Goal: Register for event/course: Sign up to attend an event or enroll in a course

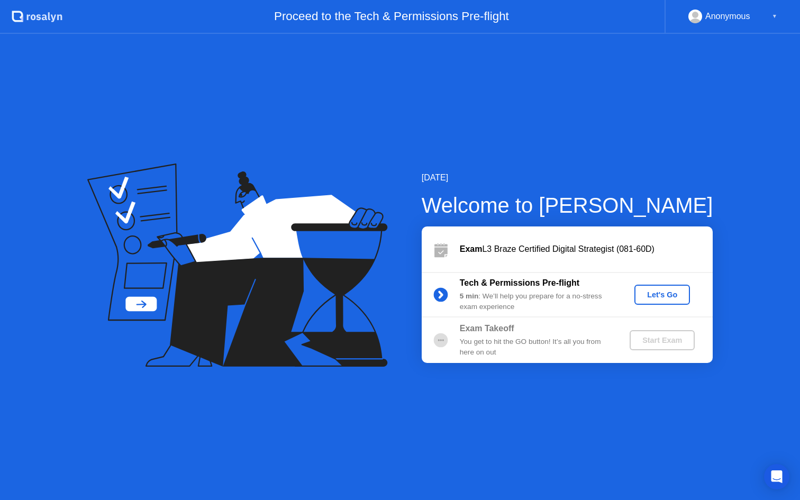
click at [671, 296] on div "Let's Go" at bounding box center [662, 295] width 47 height 8
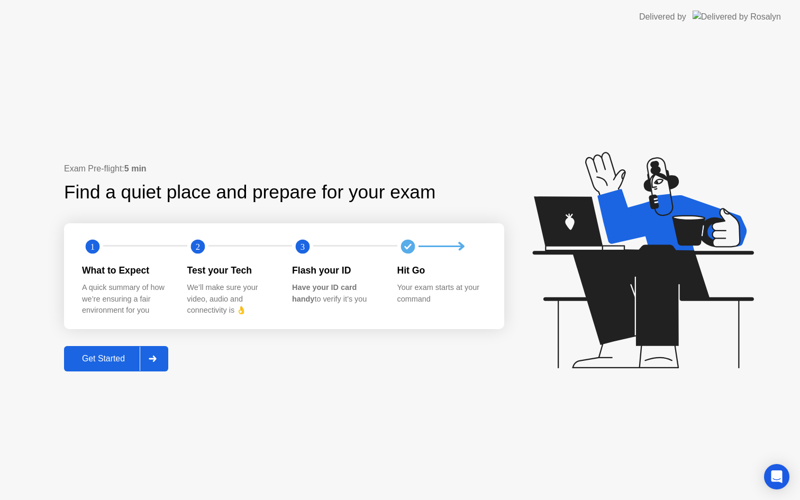
click at [111, 358] on div "Get Started" at bounding box center [103, 359] width 73 height 10
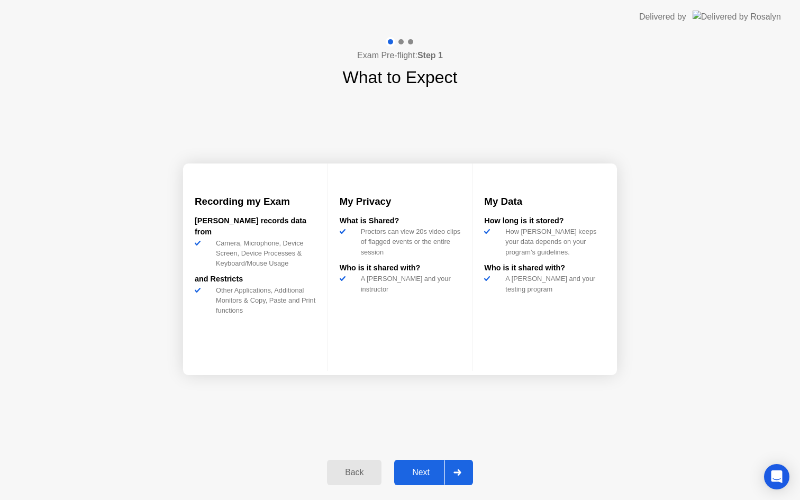
click at [435, 475] on div "Next" at bounding box center [421, 473] width 47 height 10
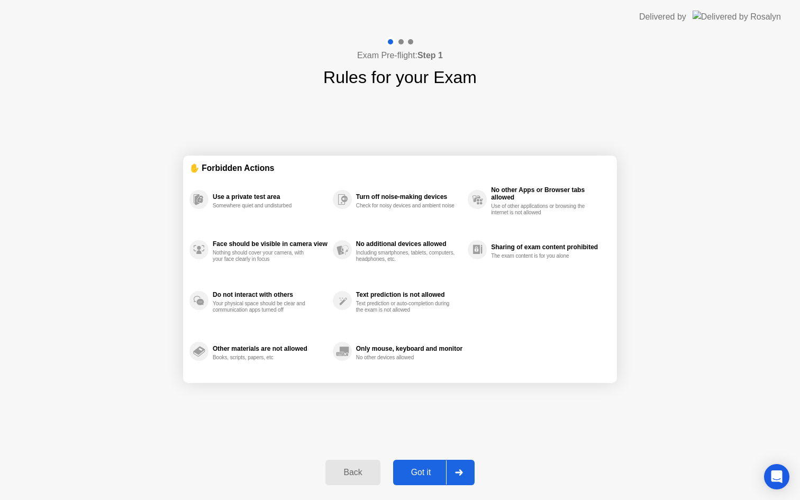
click at [435, 475] on div "Got it" at bounding box center [421, 473] width 50 height 10
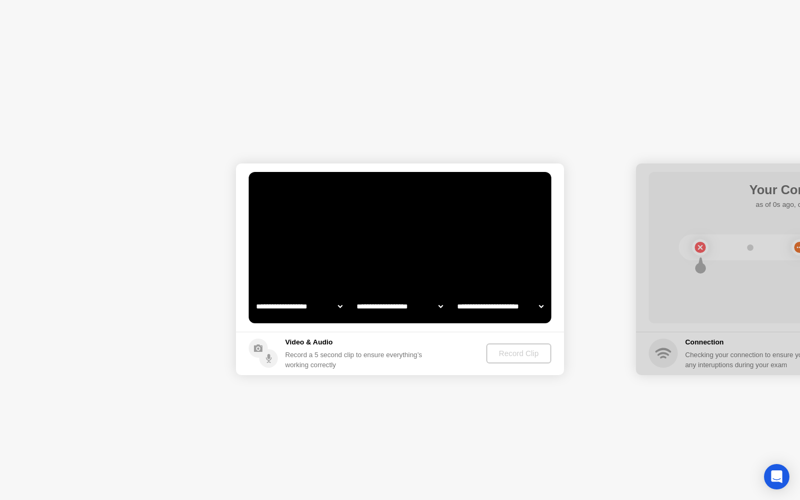
select select "**********"
select select "*******"
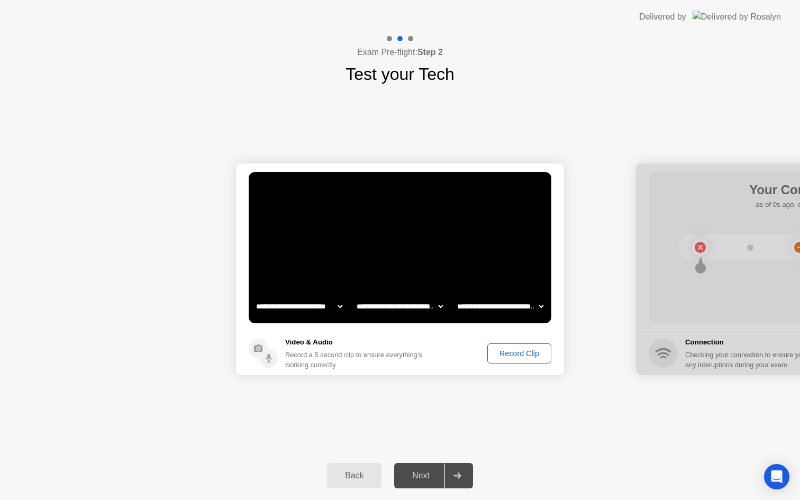
click at [522, 350] on div "Record Clip" at bounding box center [519, 353] width 57 height 8
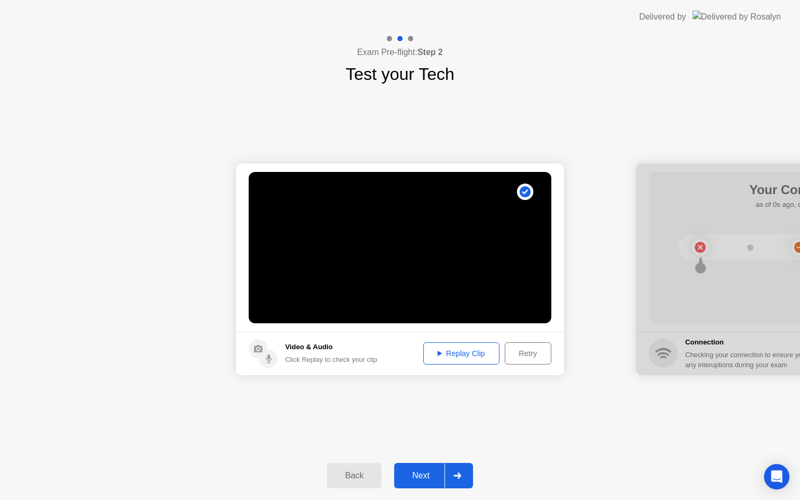
click at [435, 481] on div "Next" at bounding box center [421, 476] width 47 height 10
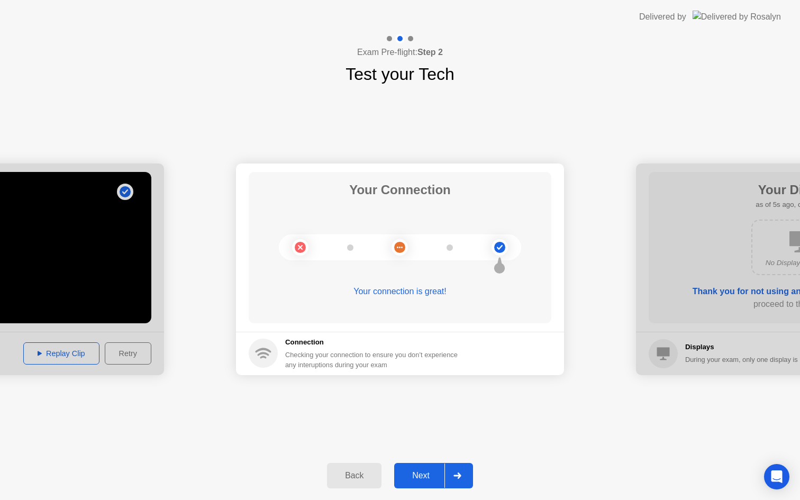
click at [430, 472] on div "Next" at bounding box center [421, 476] width 47 height 10
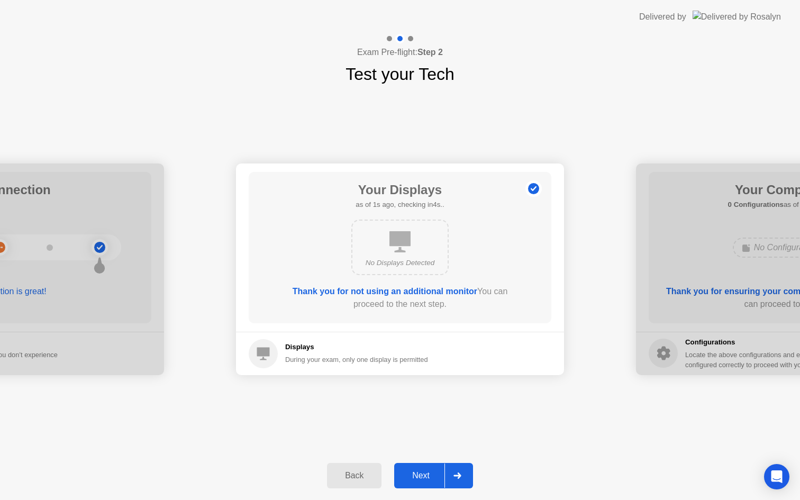
click at [430, 472] on div "Next" at bounding box center [421, 476] width 47 height 10
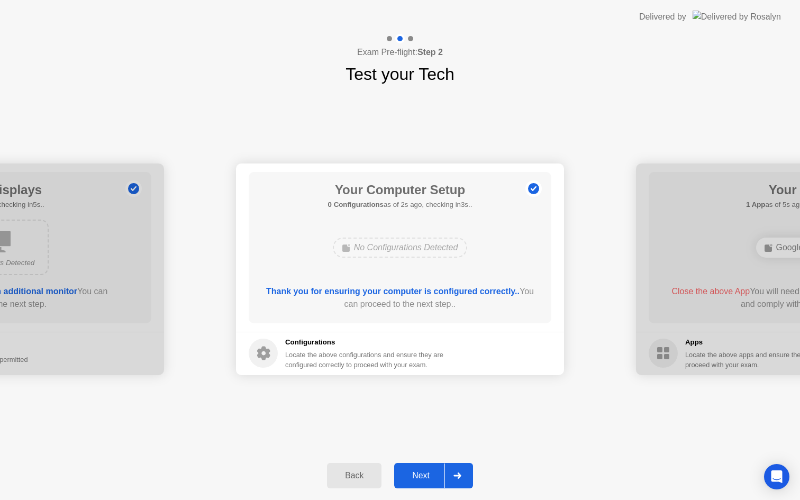
click at [430, 472] on div "Next" at bounding box center [421, 476] width 47 height 10
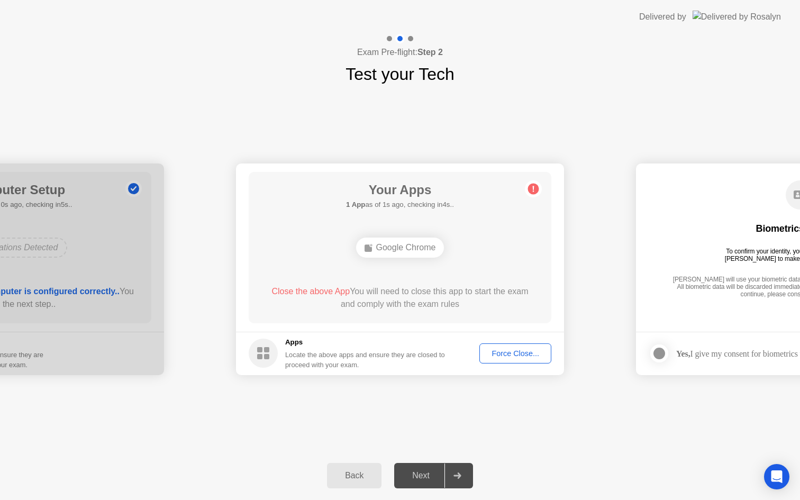
click at [519, 352] on div "Force Close..." at bounding box center [515, 353] width 65 height 8
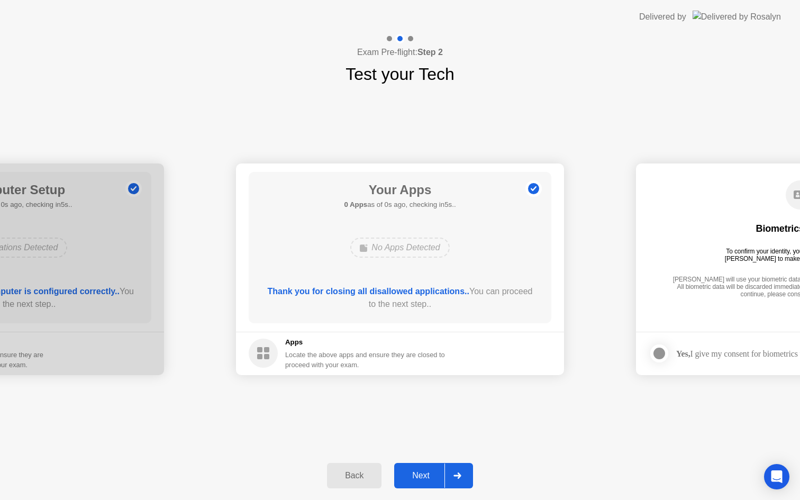
click at [429, 481] on div "Next" at bounding box center [421, 476] width 47 height 10
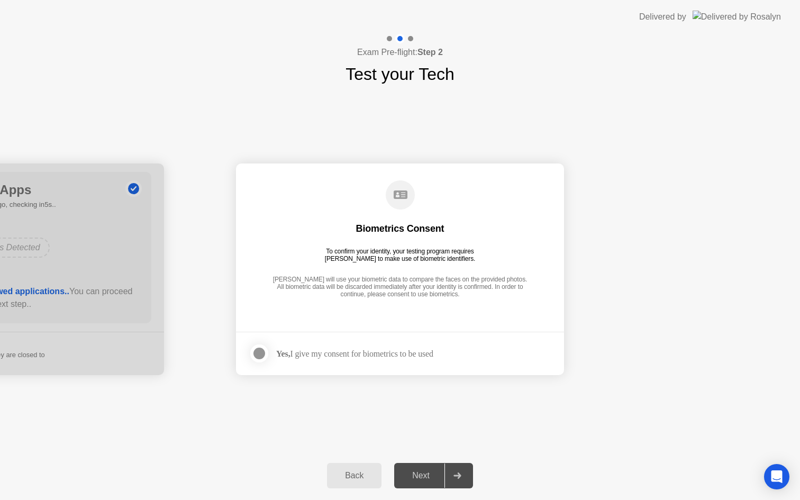
click at [263, 355] on div at bounding box center [259, 353] width 13 height 13
click at [429, 471] on div "Next" at bounding box center [421, 476] width 47 height 10
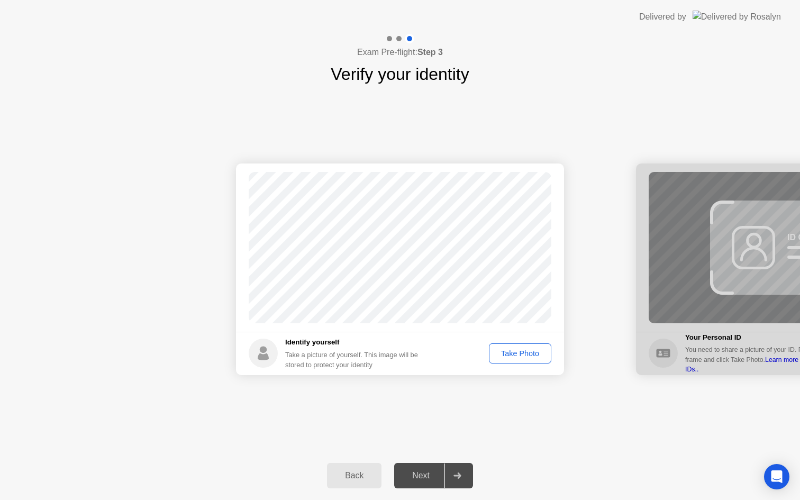
click at [517, 352] on div "Take Photo" at bounding box center [520, 353] width 55 height 8
click at [431, 473] on div "Next" at bounding box center [421, 476] width 47 height 10
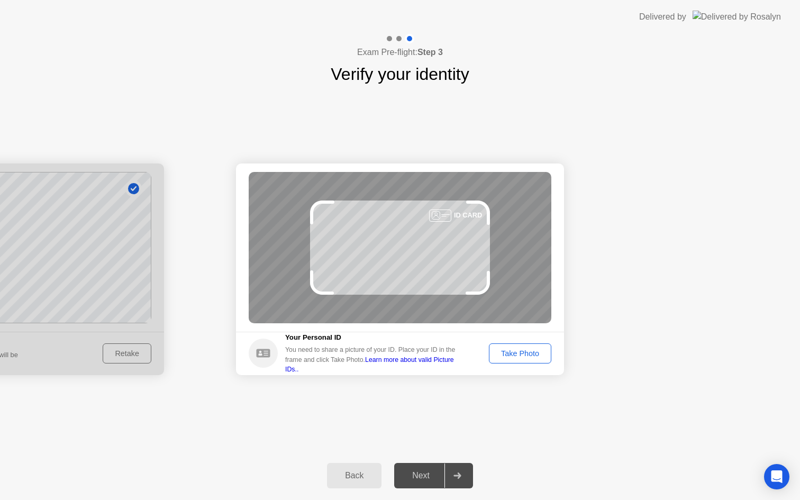
click at [524, 360] on button "Take Photo" at bounding box center [520, 354] width 62 height 20
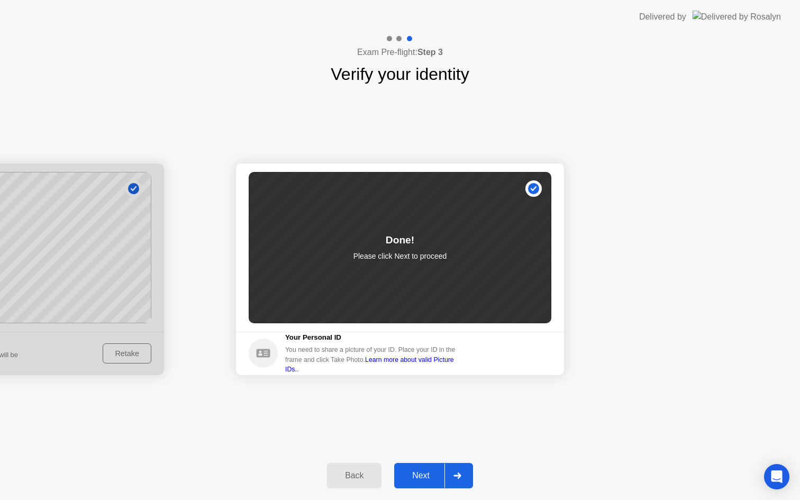
click at [418, 471] on div "Next" at bounding box center [421, 476] width 47 height 10
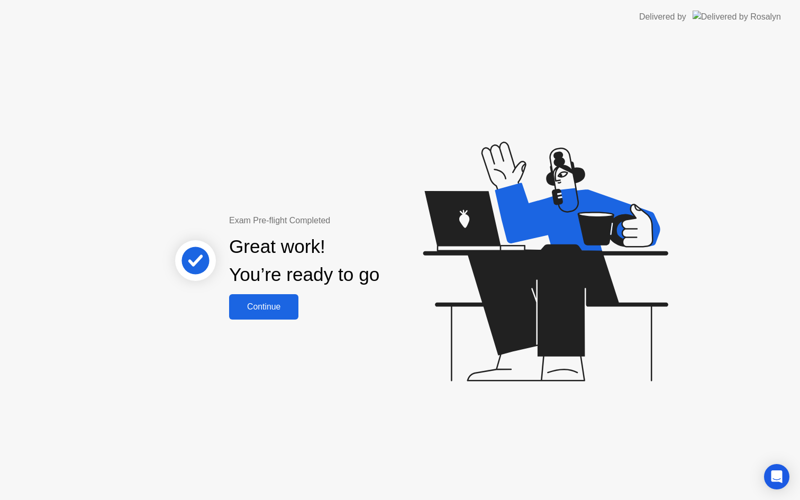
click at [268, 308] on div "Continue" at bounding box center [263, 307] width 63 height 10
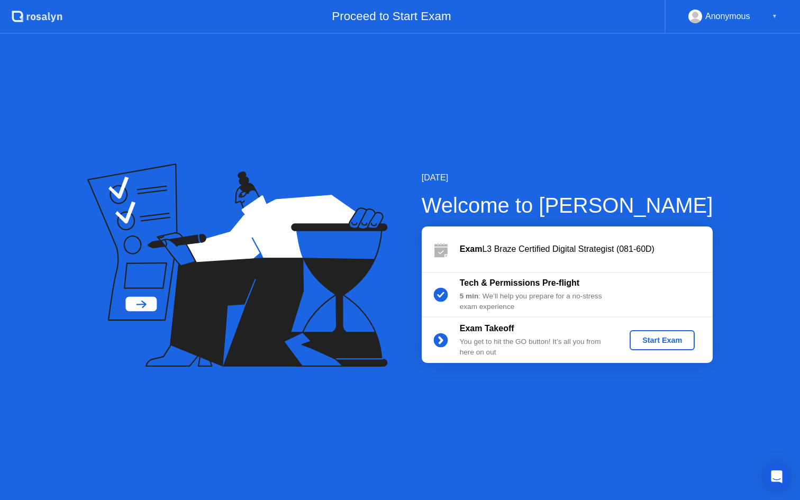
click at [665, 341] on div "Start Exam" at bounding box center [662, 340] width 57 height 8
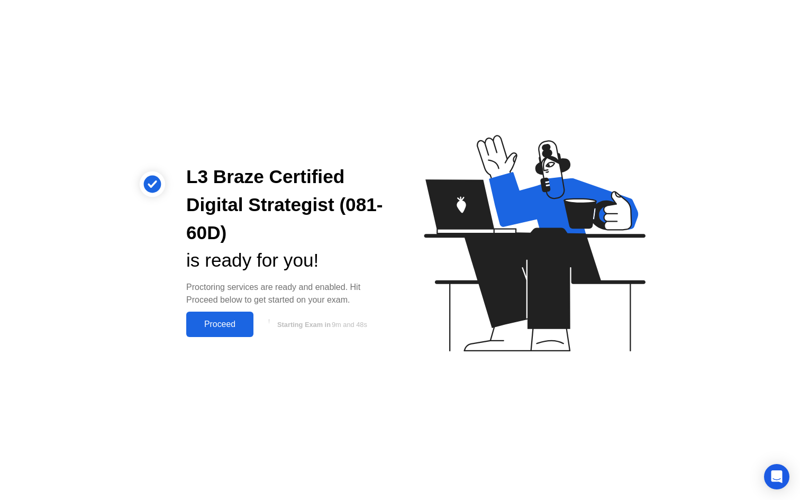
click at [224, 329] on div "Proceed" at bounding box center [219, 325] width 61 height 10
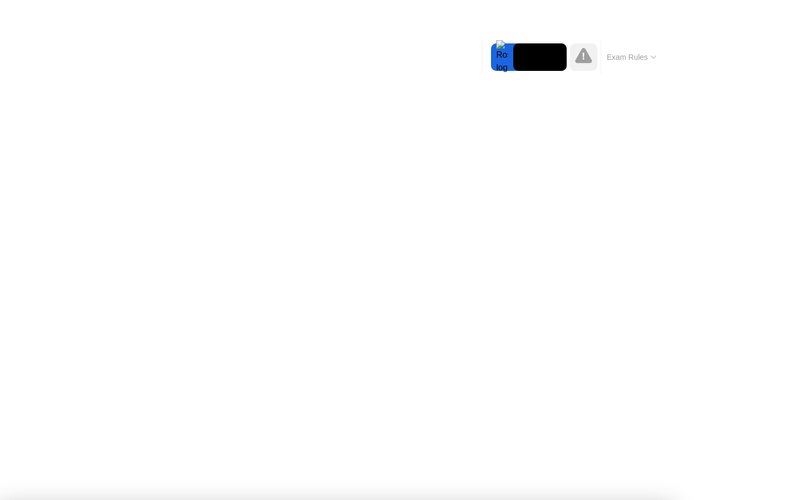
click at [26, 500] on div at bounding box center [400, 500] width 800 height 0
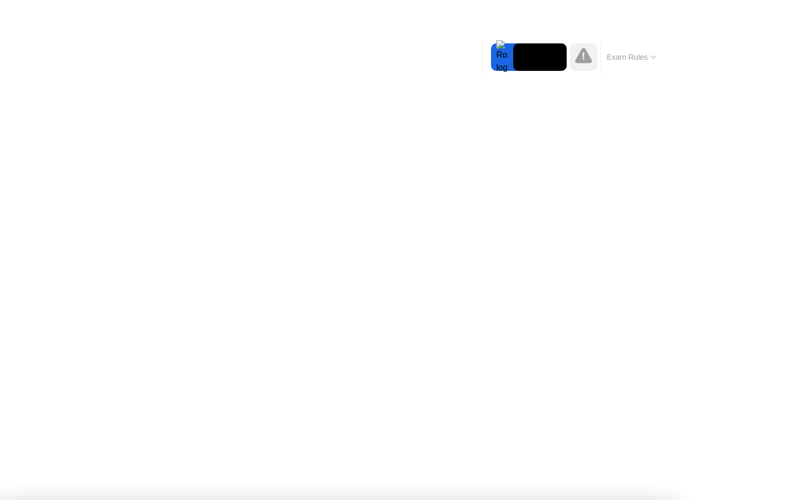
click at [22, 500] on div at bounding box center [400, 500] width 800 height 0
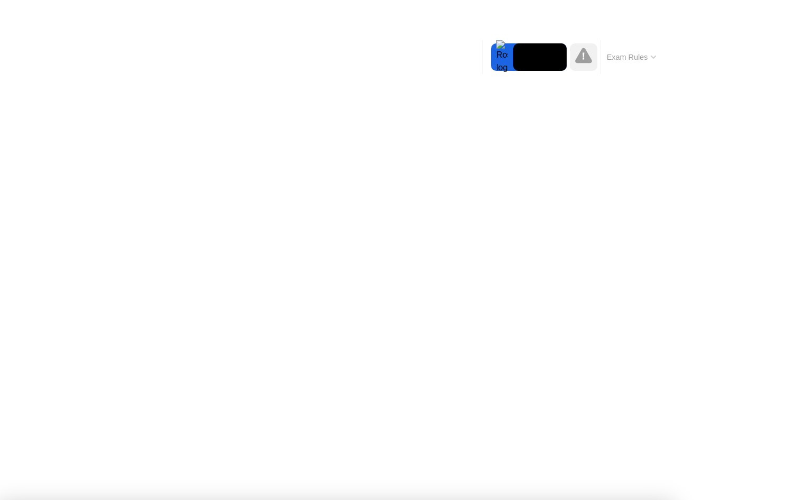
click at [546, 66] on video at bounding box center [539, 57] width 53 height 28
click at [586, 60] on icon at bounding box center [583, 55] width 17 height 15
click at [586, 57] on icon at bounding box center [583, 55] width 17 height 15
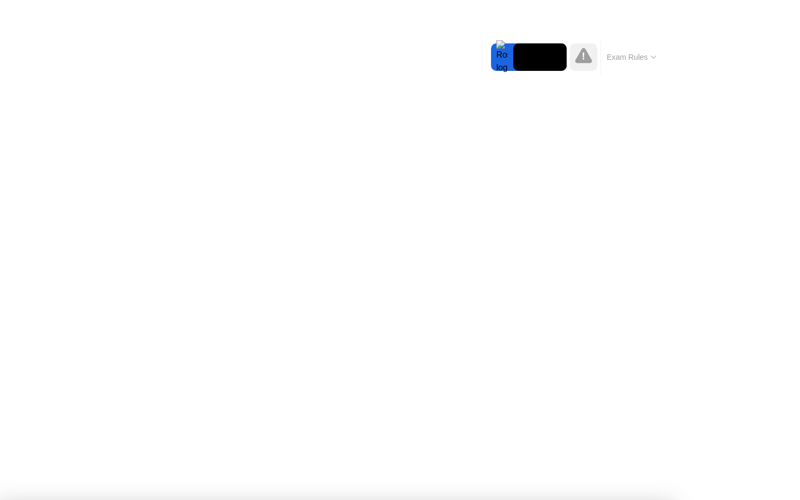
click at [635, 59] on button "Exam Rules" at bounding box center [632, 57] width 56 height 10
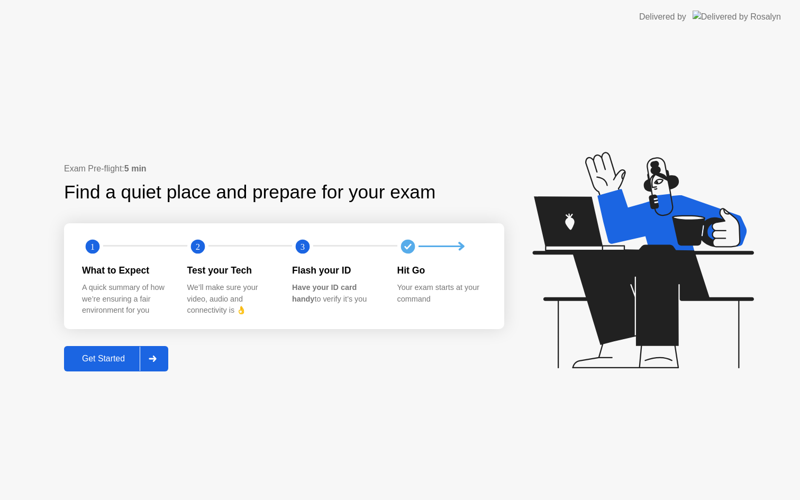
click at [93, 366] on button "Get Started" at bounding box center [116, 358] width 104 height 25
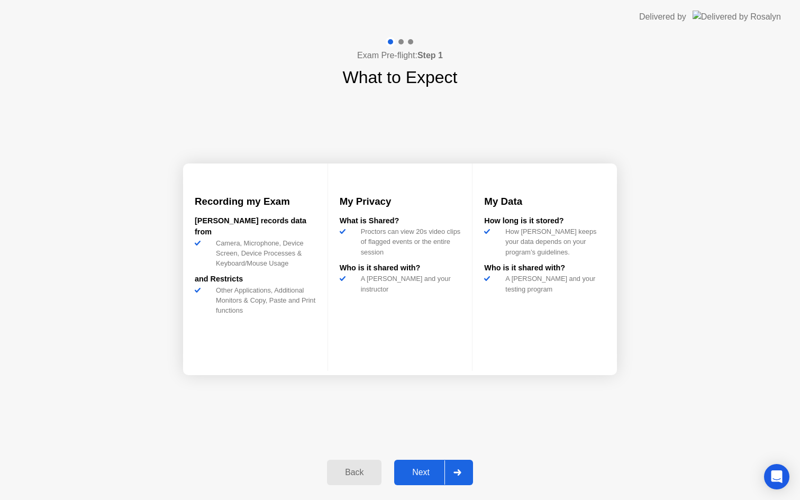
click at [430, 477] on div "Next" at bounding box center [421, 473] width 47 height 10
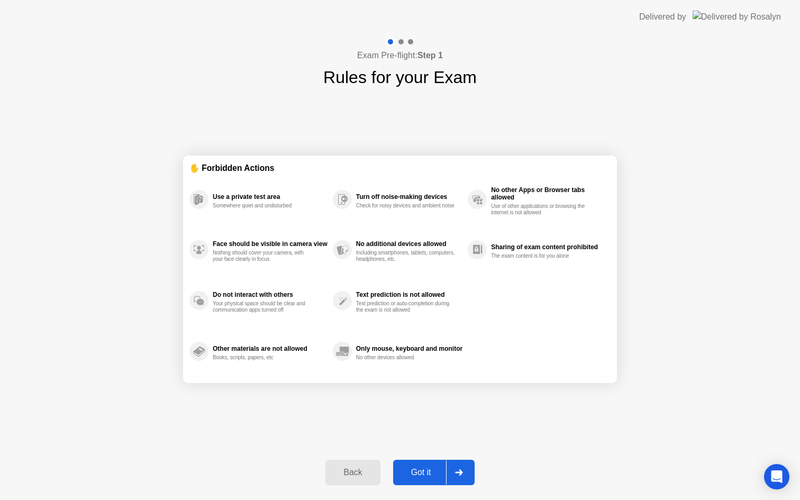
click at [430, 474] on div "Got it" at bounding box center [421, 473] width 50 height 10
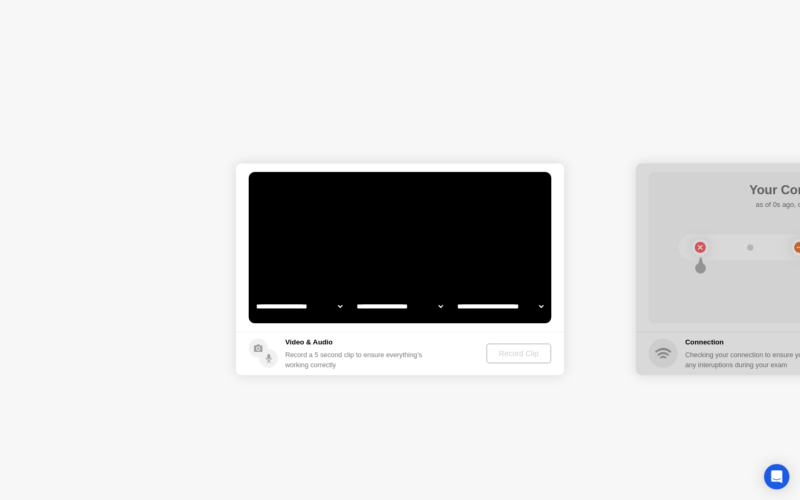
select select "**********"
select select "*******"
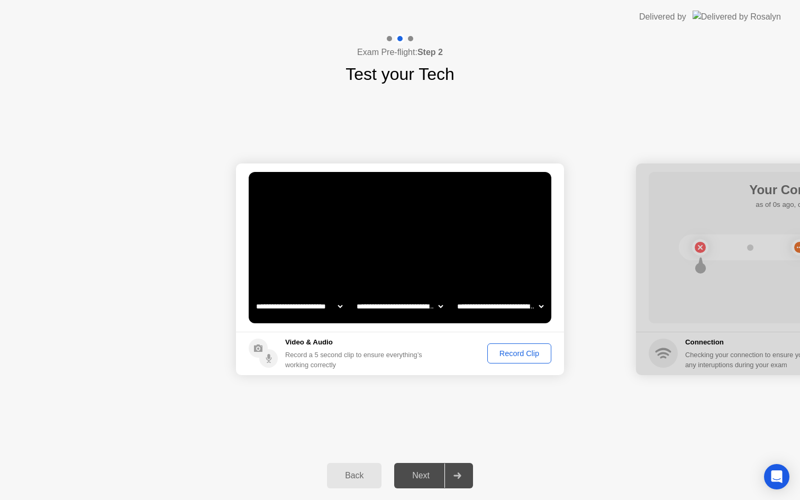
click at [514, 353] on div "Record Clip" at bounding box center [519, 353] width 57 height 8
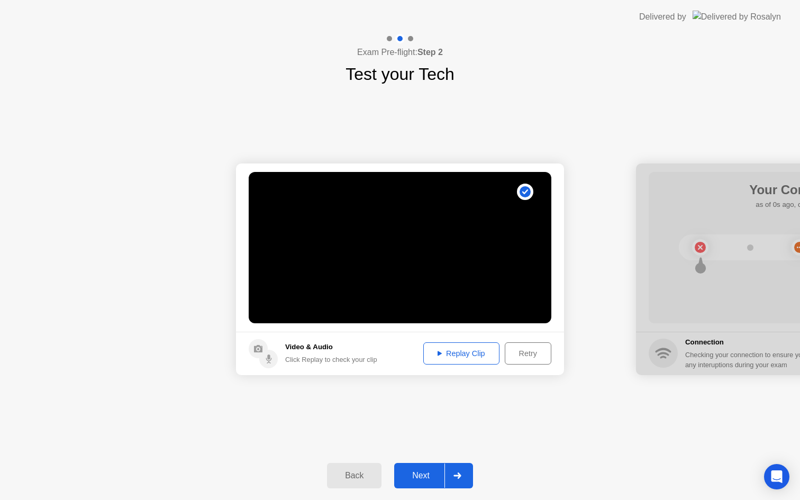
click at [424, 479] on div "Next" at bounding box center [421, 476] width 47 height 10
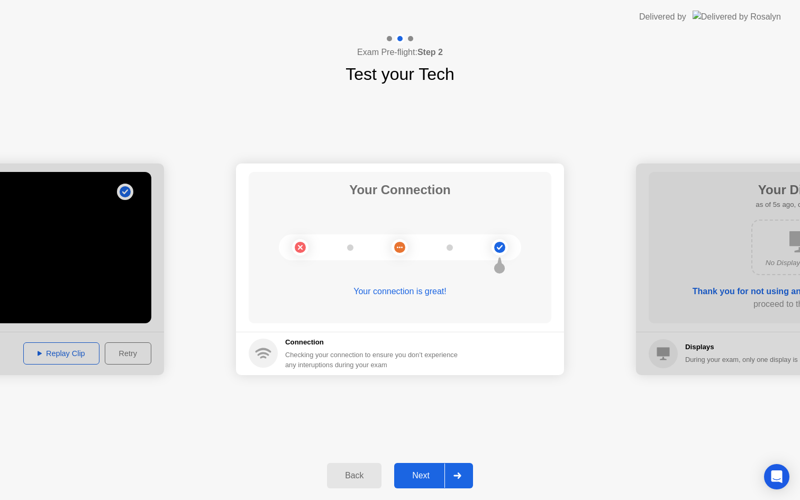
click at [419, 483] on button "Next" at bounding box center [433, 475] width 79 height 25
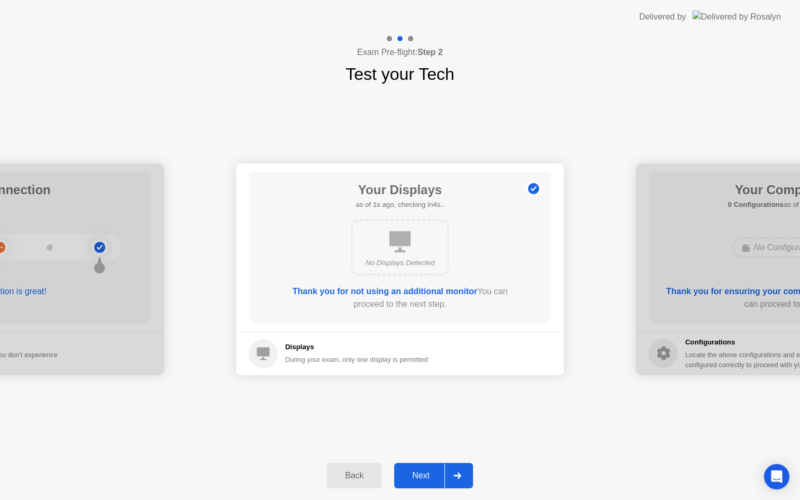
click at [428, 481] on div "Next" at bounding box center [421, 476] width 47 height 10
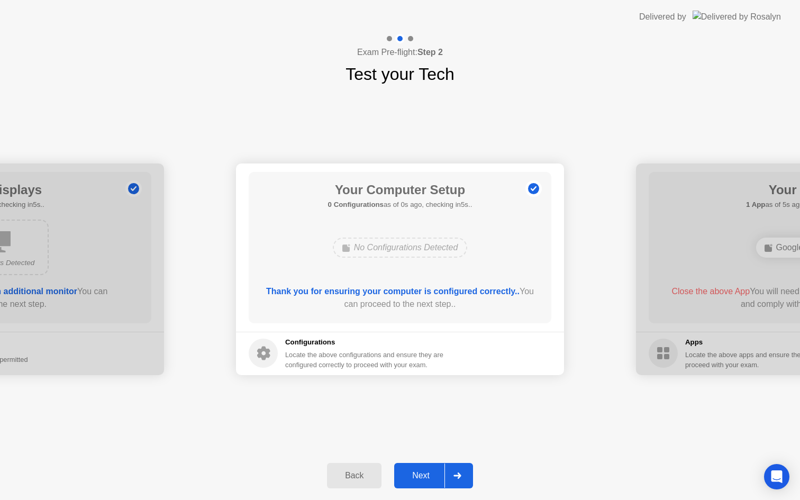
click at [428, 479] on div "Next" at bounding box center [421, 476] width 47 height 10
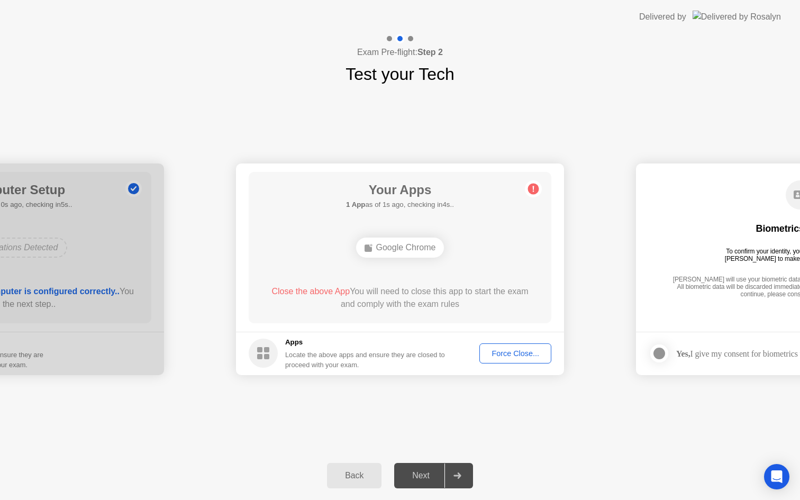
click at [427, 480] on div "Next" at bounding box center [421, 476] width 47 height 10
click at [511, 357] on div "Force Close..." at bounding box center [515, 353] width 65 height 8
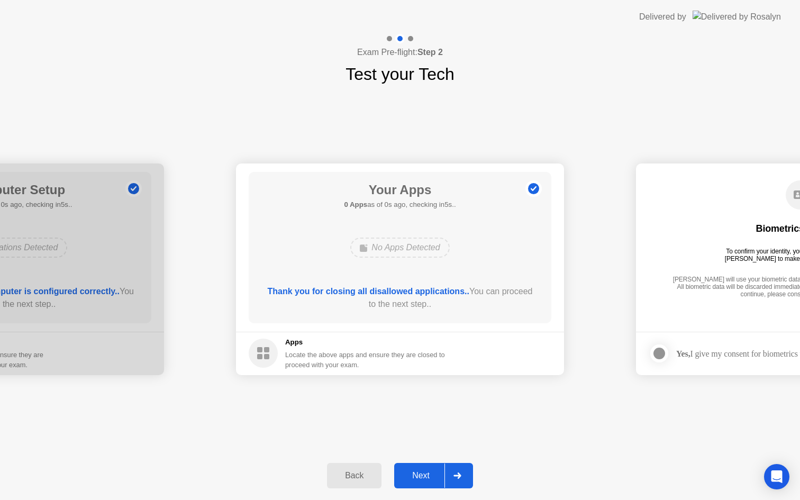
click at [427, 475] on div "Next" at bounding box center [421, 476] width 47 height 10
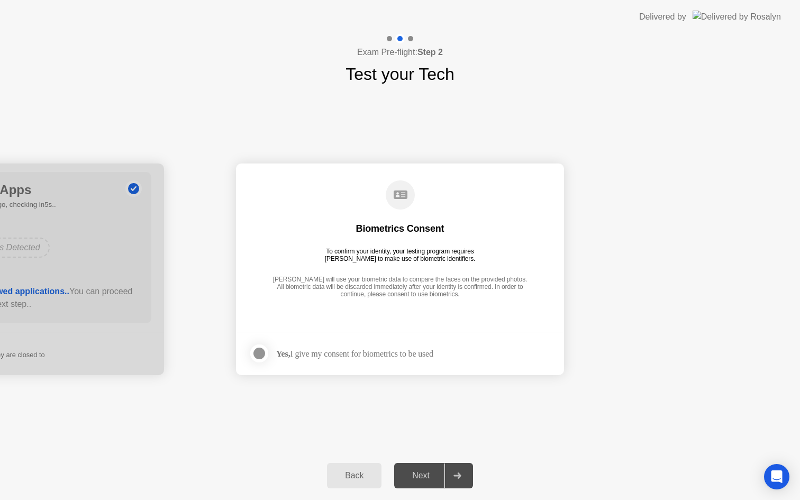
click at [253, 348] on div at bounding box center [259, 353] width 13 height 13
click at [413, 467] on button "Next" at bounding box center [433, 475] width 79 height 25
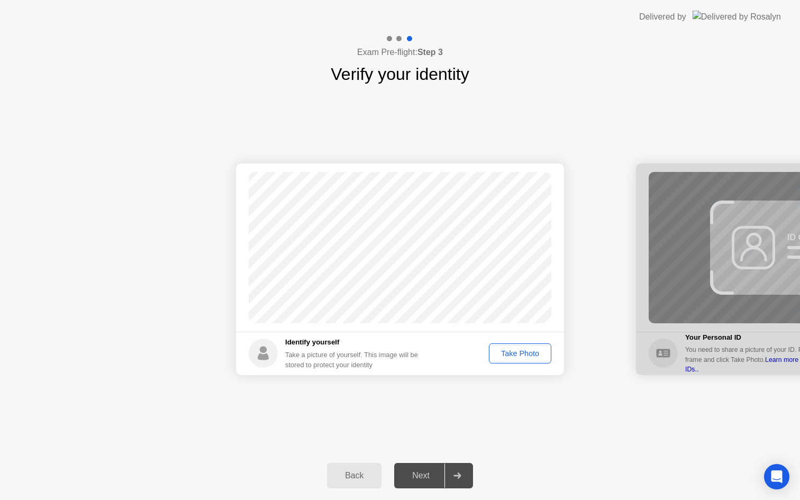
click at [510, 349] on div "Take Photo" at bounding box center [520, 353] width 55 height 8
click at [414, 471] on div "Next" at bounding box center [421, 476] width 47 height 10
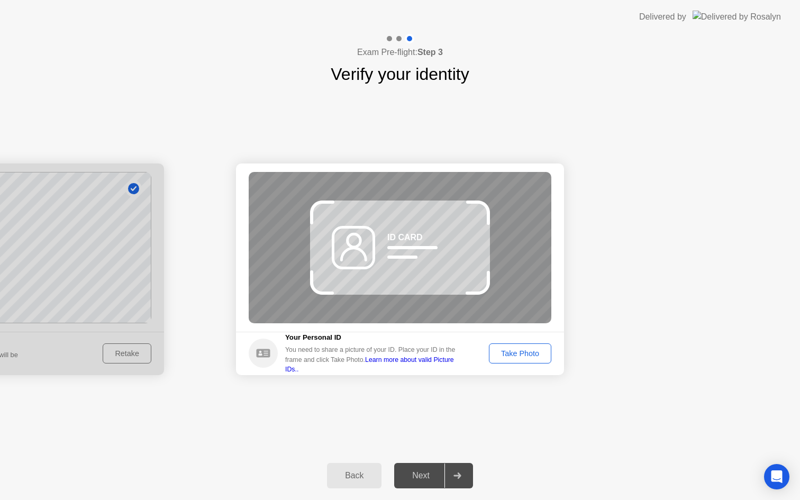
click at [521, 362] on button "Take Photo" at bounding box center [520, 354] width 62 height 20
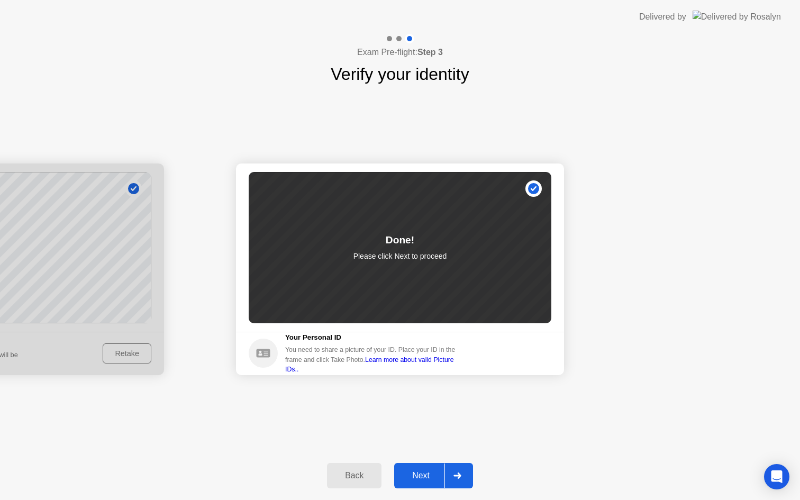
click at [416, 482] on button "Next" at bounding box center [433, 475] width 79 height 25
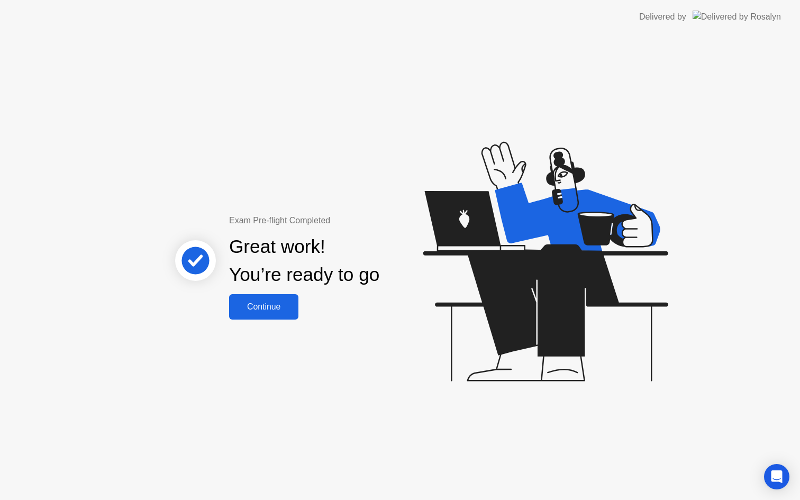
click at [270, 309] on div "Continue" at bounding box center [263, 307] width 63 height 10
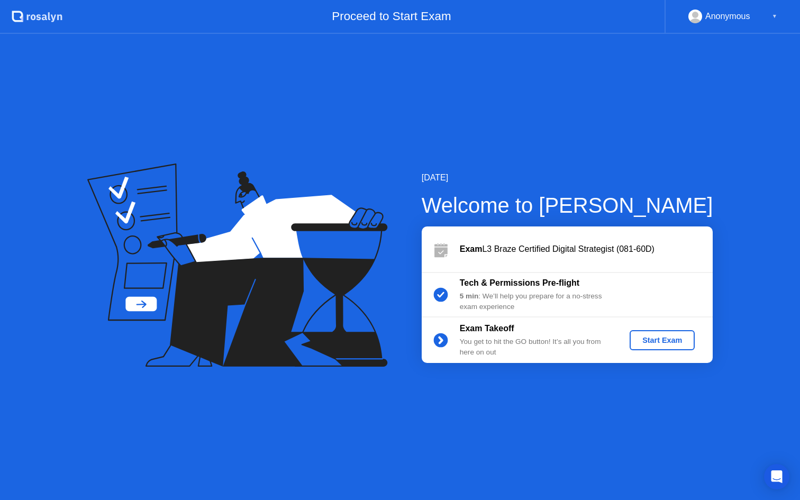
click at [667, 333] on button "Start Exam" at bounding box center [662, 340] width 65 height 20
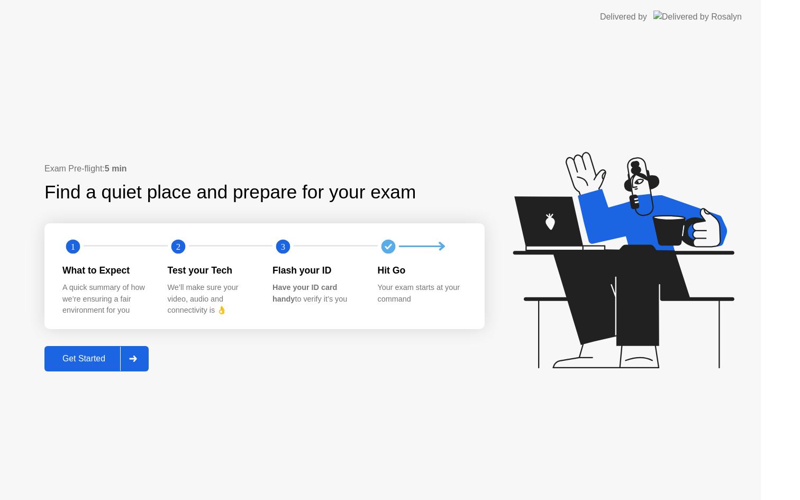
click at [676, 294] on icon at bounding box center [623, 260] width 221 height 216
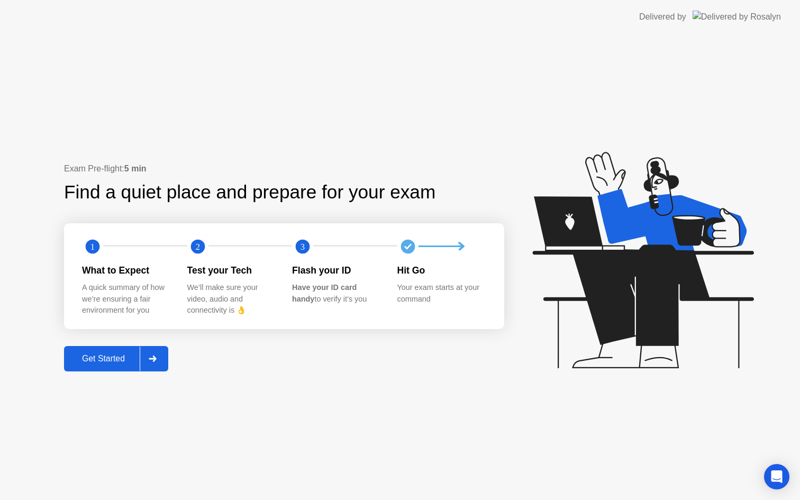
click at [123, 361] on div "Get Started" at bounding box center [103, 359] width 73 height 10
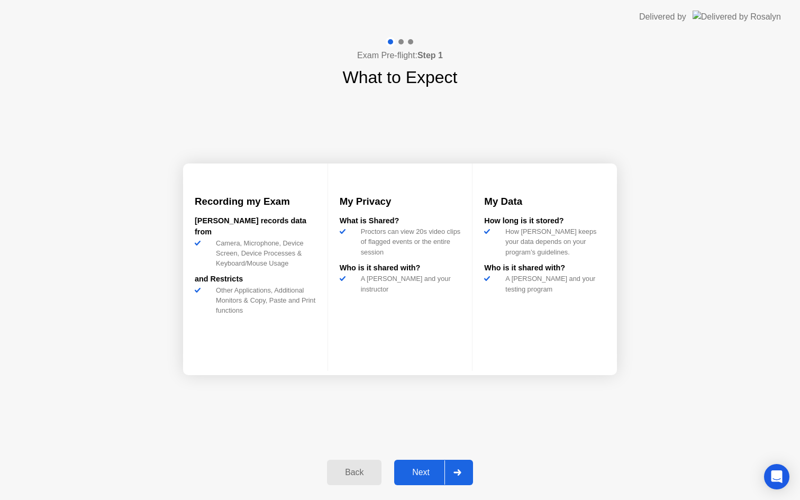
click at [427, 482] on button "Next" at bounding box center [433, 472] width 79 height 25
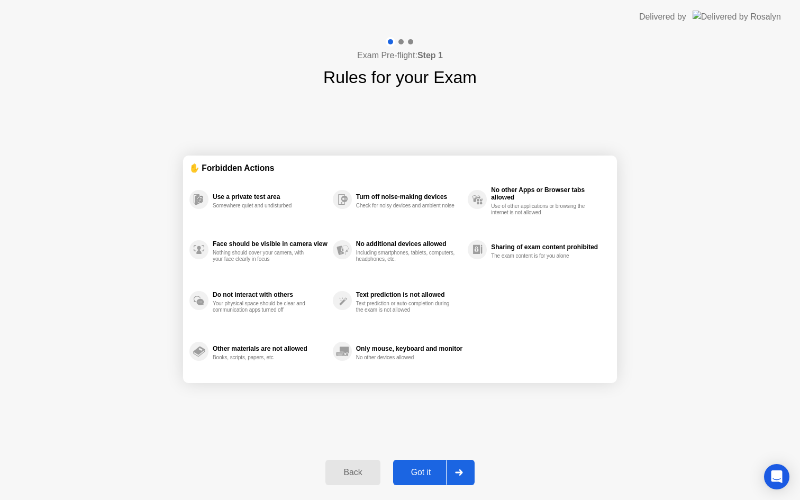
click at [427, 472] on div "Got it" at bounding box center [421, 473] width 50 height 10
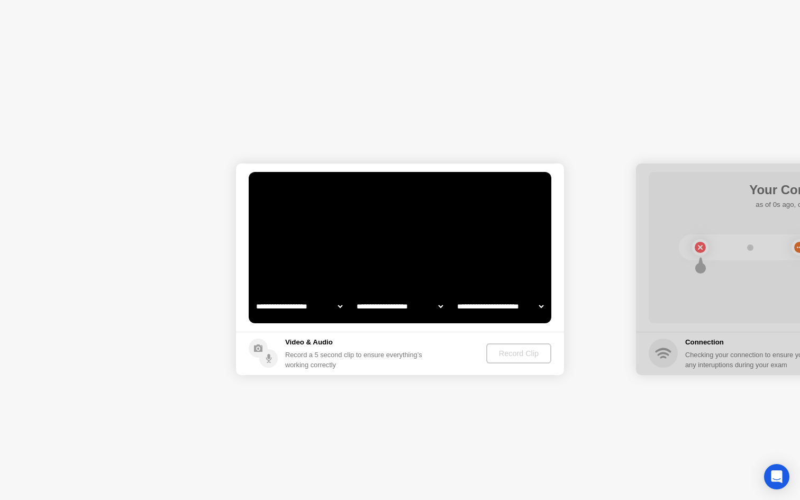
select select "**********"
select select "*******"
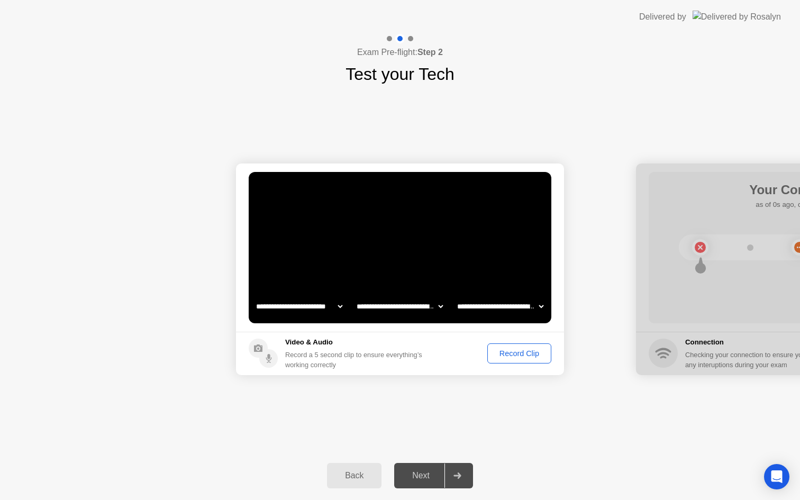
click at [547, 353] on div "Record Clip" at bounding box center [519, 353] width 57 height 8
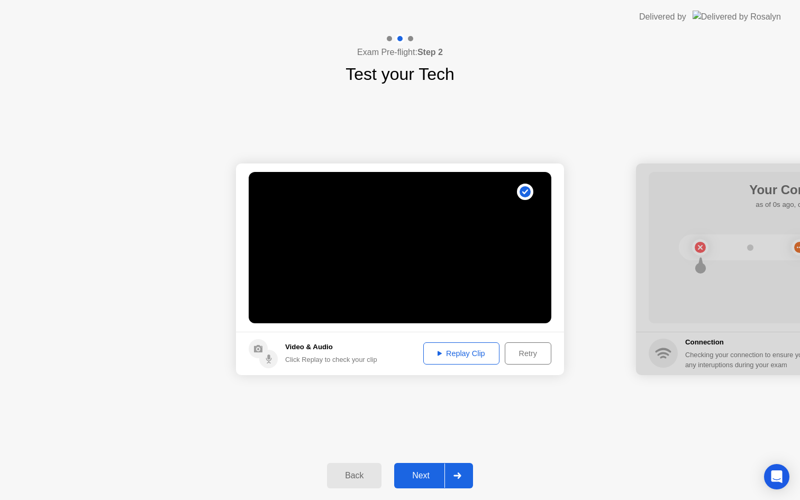
click at [424, 477] on div "Next" at bounding box center [421, 476] width 47 height 10
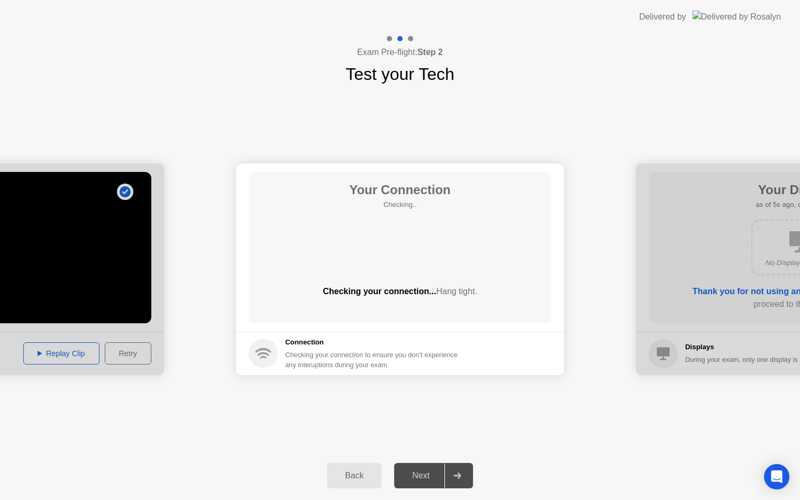
click at [417, 479] on div "Next" at bounding box center [421, 476] width 47 height 10
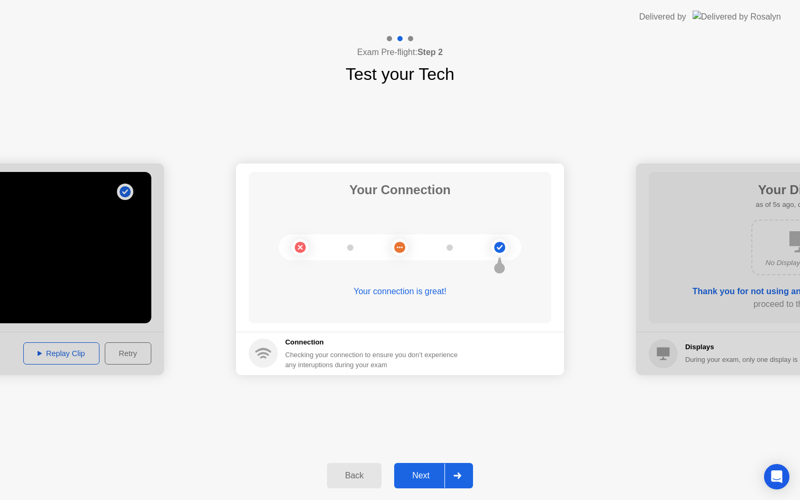
click at [436, 477] on div "Next" at bounding box center [421, 476] width 47 height 10
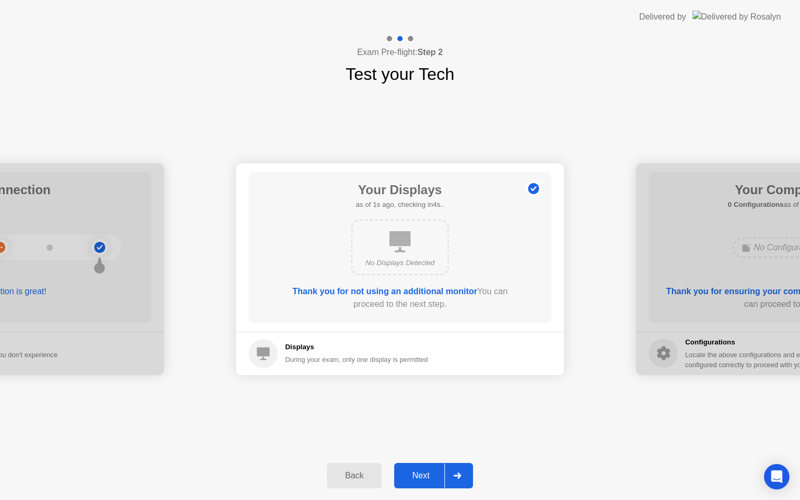
click at [430, 478] on div "Next" at bounding box center [421, 476] width 47 height 10
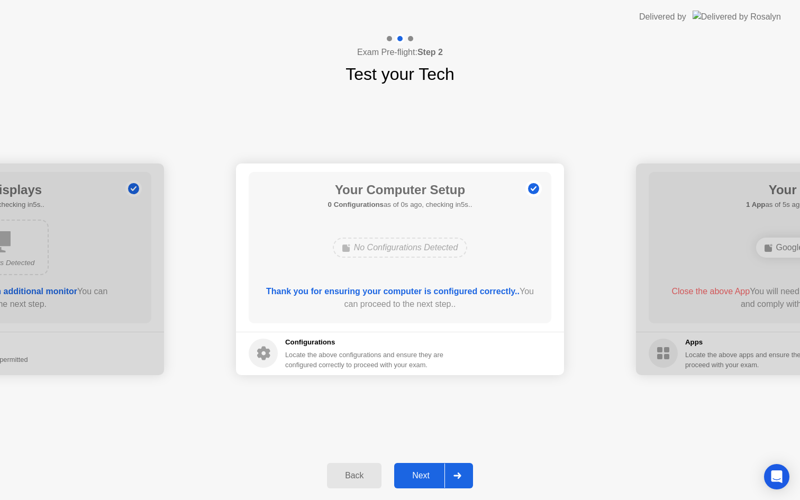
click at [430, 478] on div "Next" at bounding box center [421, 476] width 47 height 10
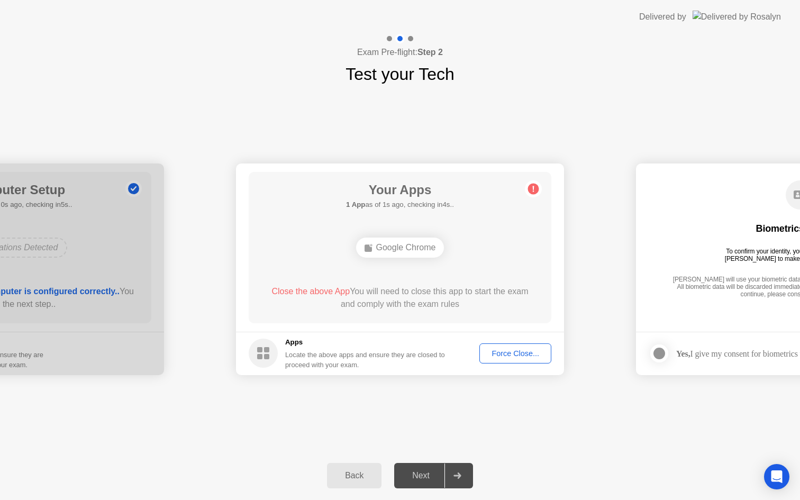
click at [516, 355] on div "Force Close..." at bounding box center [515, 353] width 65 height 8
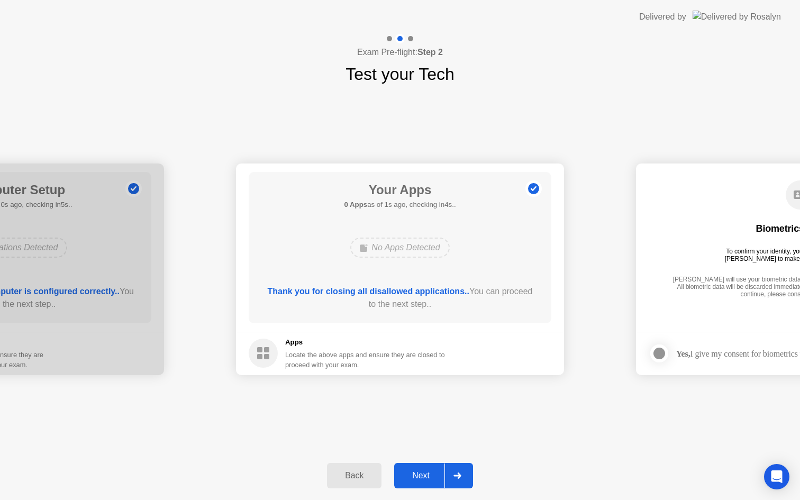
click at [426, 474] on div "Next" at bounding box center [421, 476] width 47 height 10
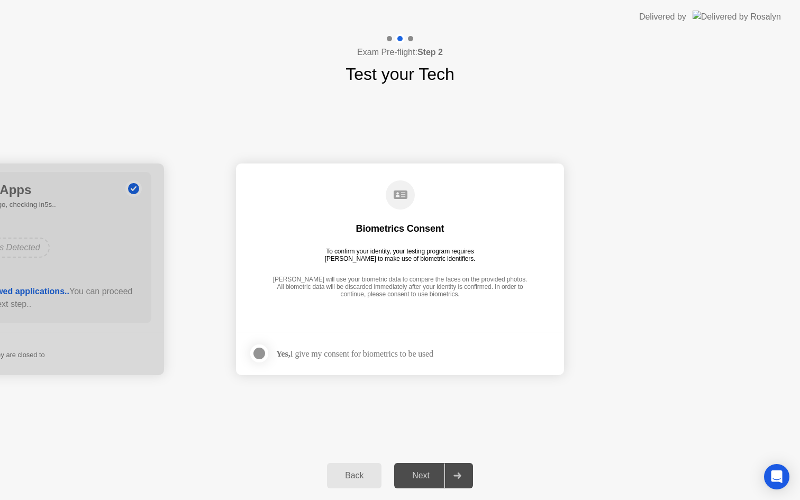
click at [426, 474] on div "Next" at bounding box center [421, 476] width 47 height 10
click at [267, 359] on label at bounding box center [263, 353] width 28 height 21
click at [427, 479] on div "Next" at bounding box center [421, 476] width 47 height 10
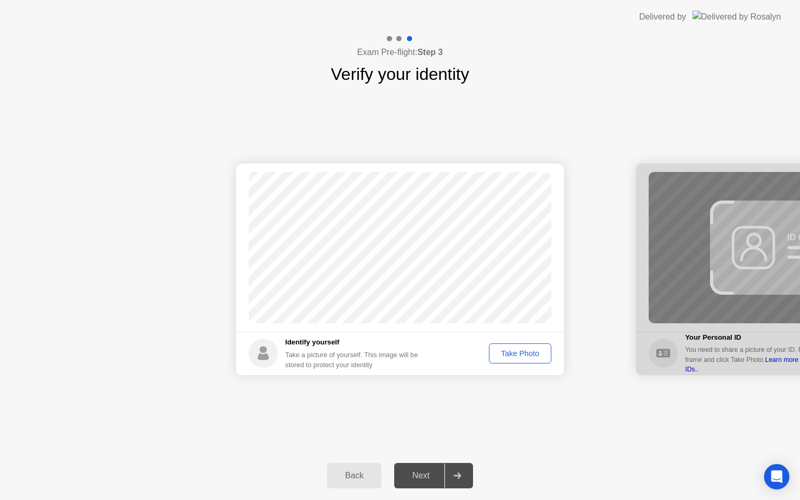
click at [531, 358] on div "Take Photo" at bounding box center [520, 353] width 55 height 8
click at [429, 472] on div "Next" at bounding box center [421, 476] width 47 height 10
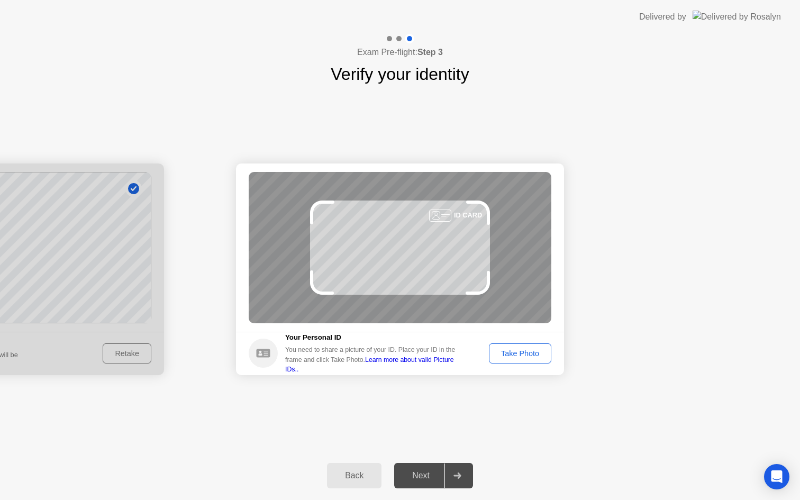
click at [537, 357] on div "Take Photo" at bounding box center [520, 353] width 55 height 8
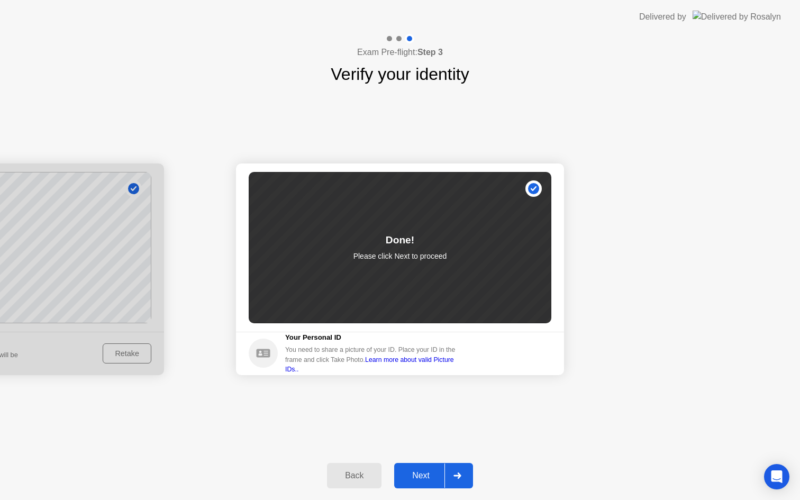
click at [411, 474] on div "Next" at bounding box center [421, 476] width 47 height 10
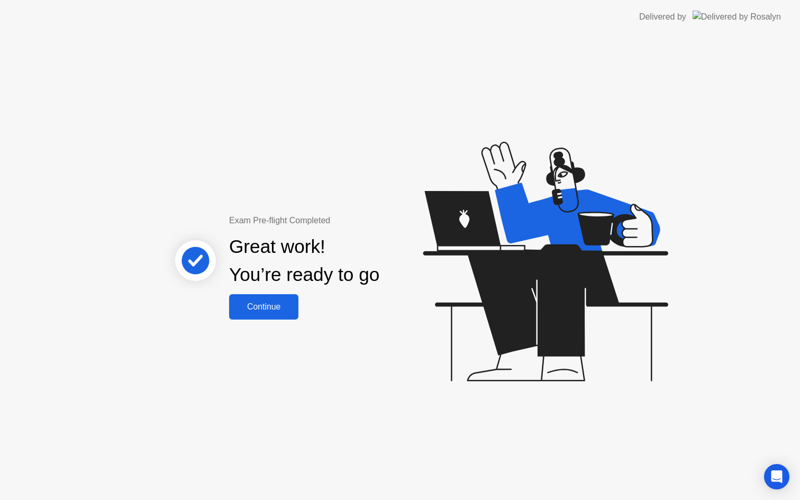
click at [269, 309] on div "Continue" at bounding box center [263, 307] width 63 height 10
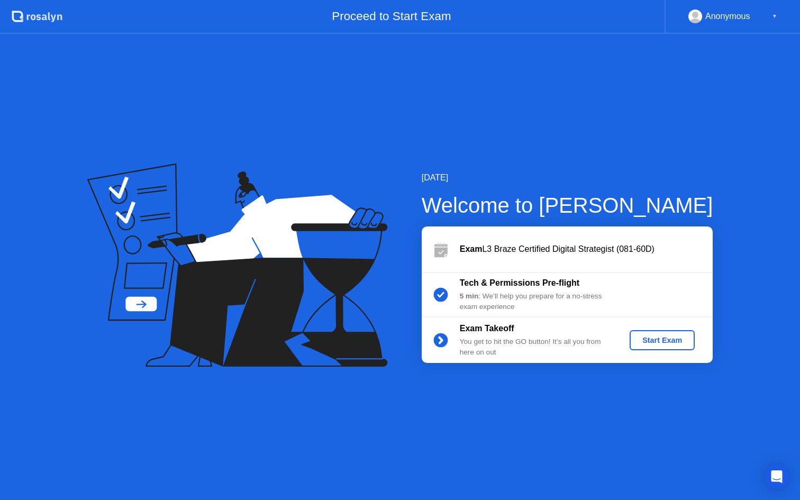
click at [655, 345] on div "Start Exam" at bounding box center [662, 340] width 57 height 8
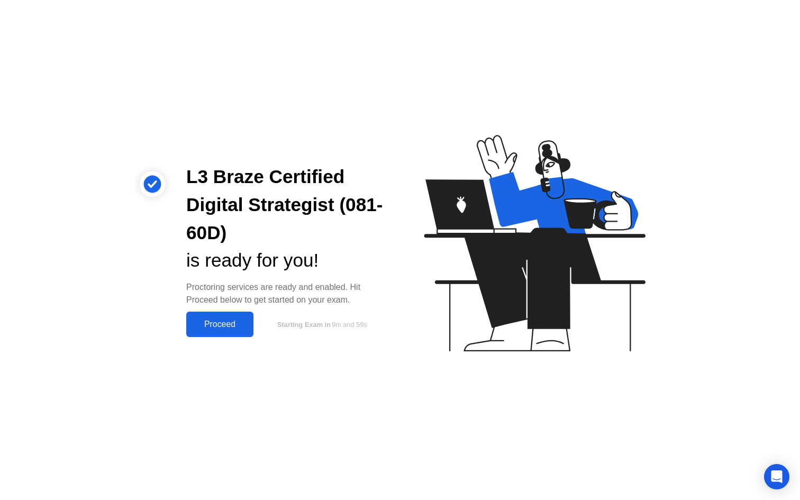
click at [240, 322] on div "Proceed" at bounding box center [219, 325] width 61 height 10
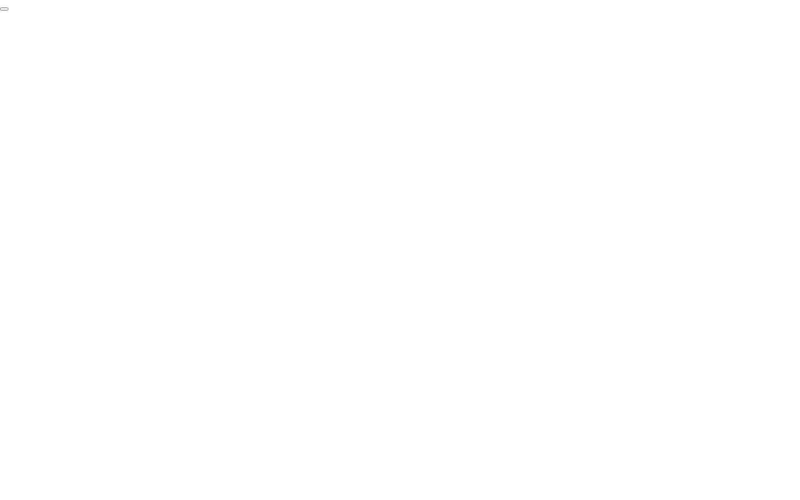
click div "End Proctoring Session"
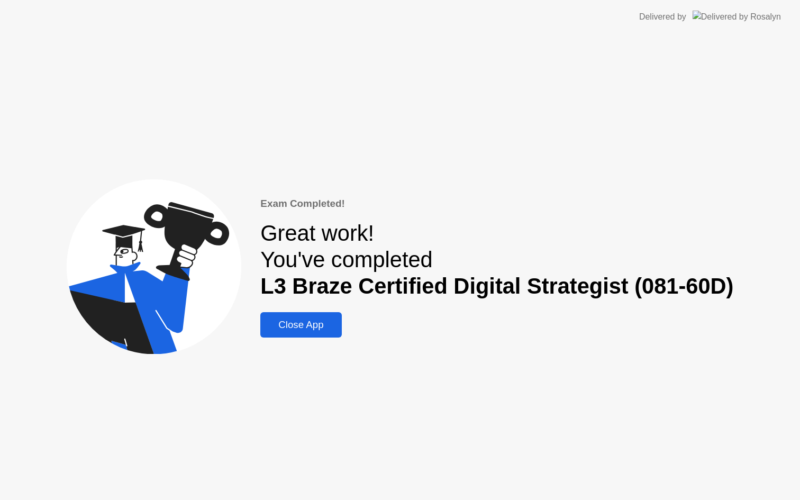
click at [308, 329] on div "Close App" at bounding box center [301, 325] width 75 height 12
